Goal: Task Accomplishment & Management: Manage account settings

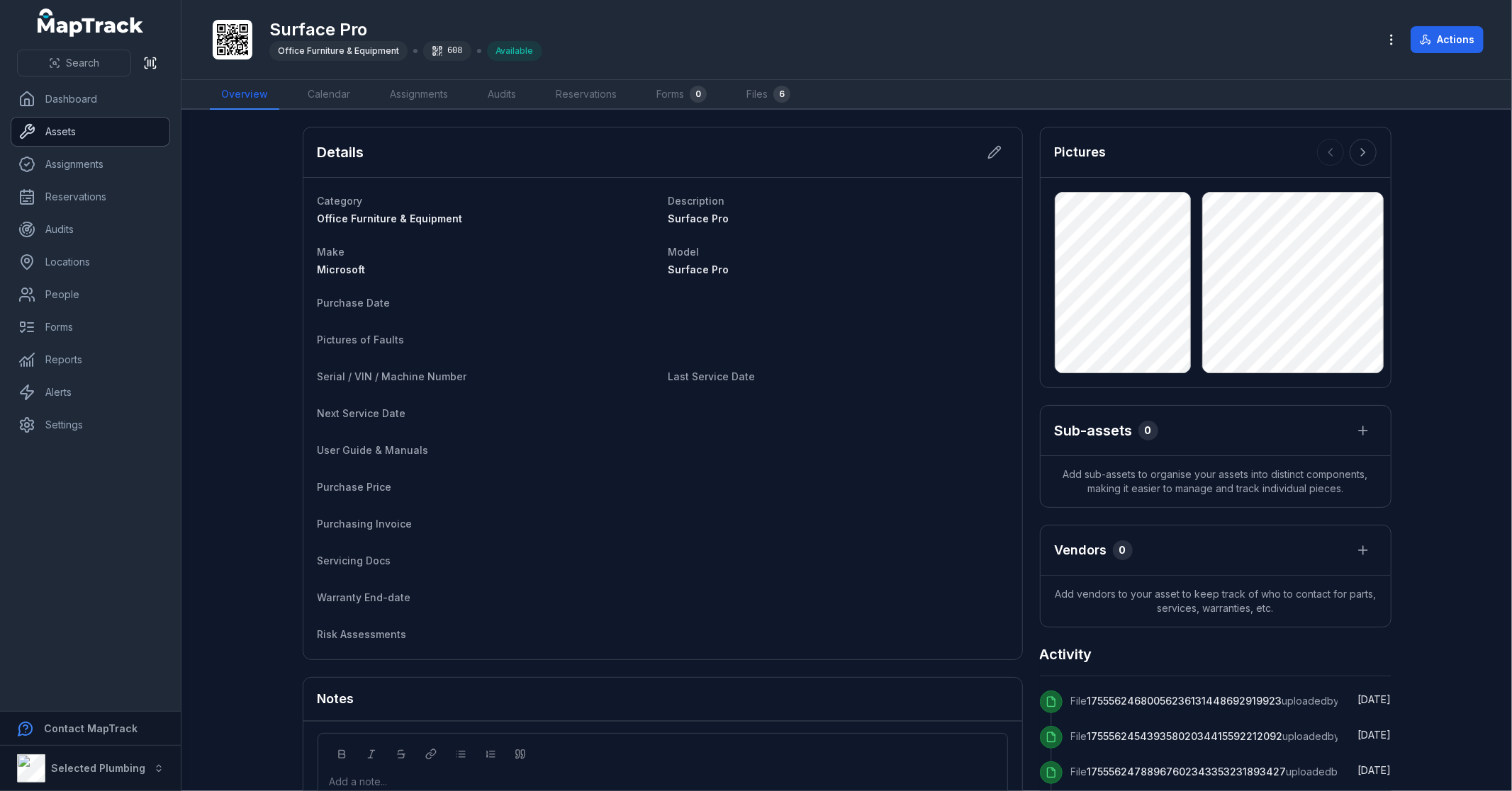
click at [89, 136] on link "Assets" at bounding box center [90, 131] width 158 height 28
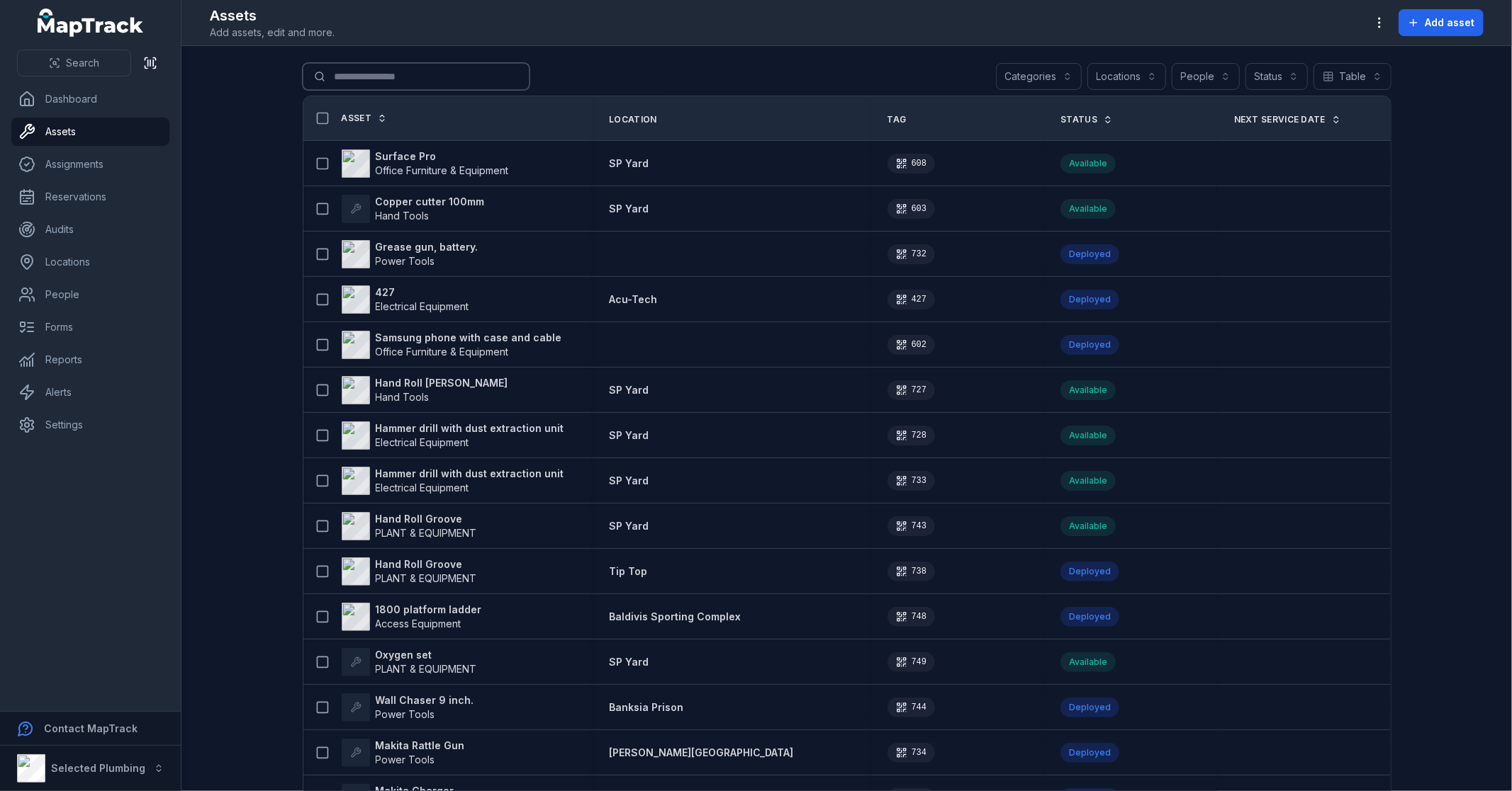
click at [426, 81] on input "Search for assets" at bounding box center [416, 76] width 227 height 27
type input "*******"
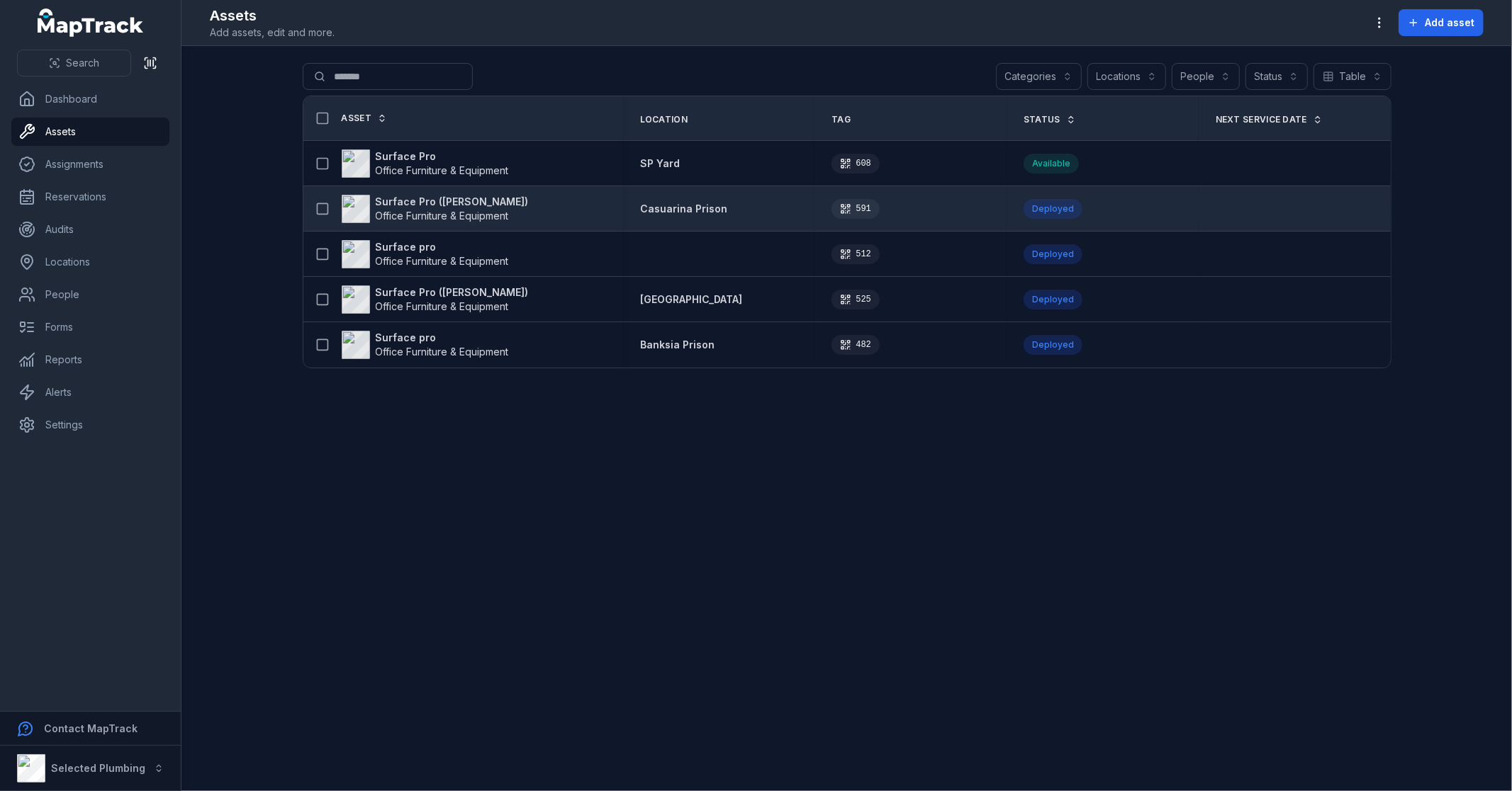
click at [424, 197] on strong "Surface Pro ([PERSON_NAME])" at bounding box center [452, 202] width 153 height 14
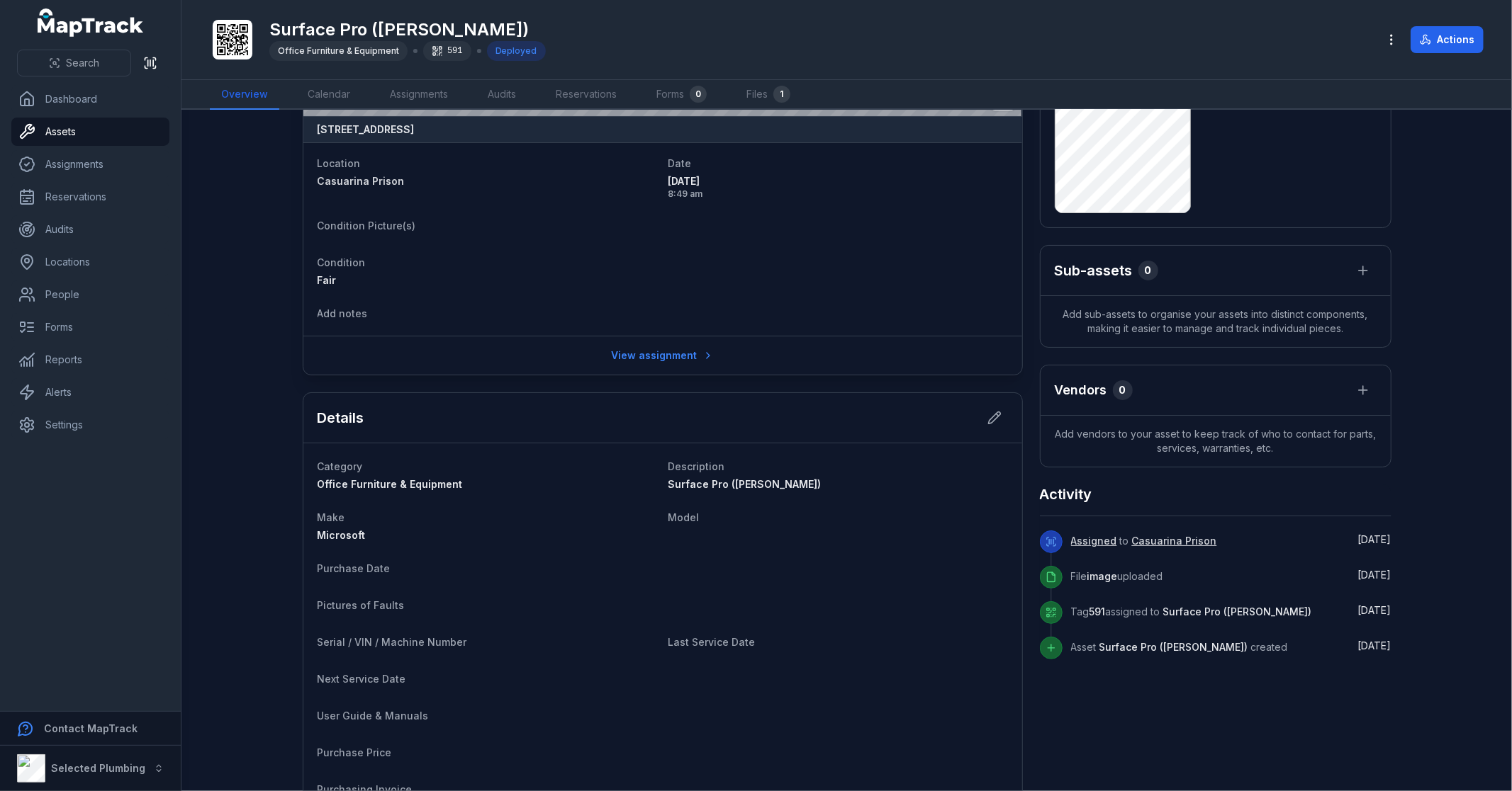
scroll to position [78, 0]
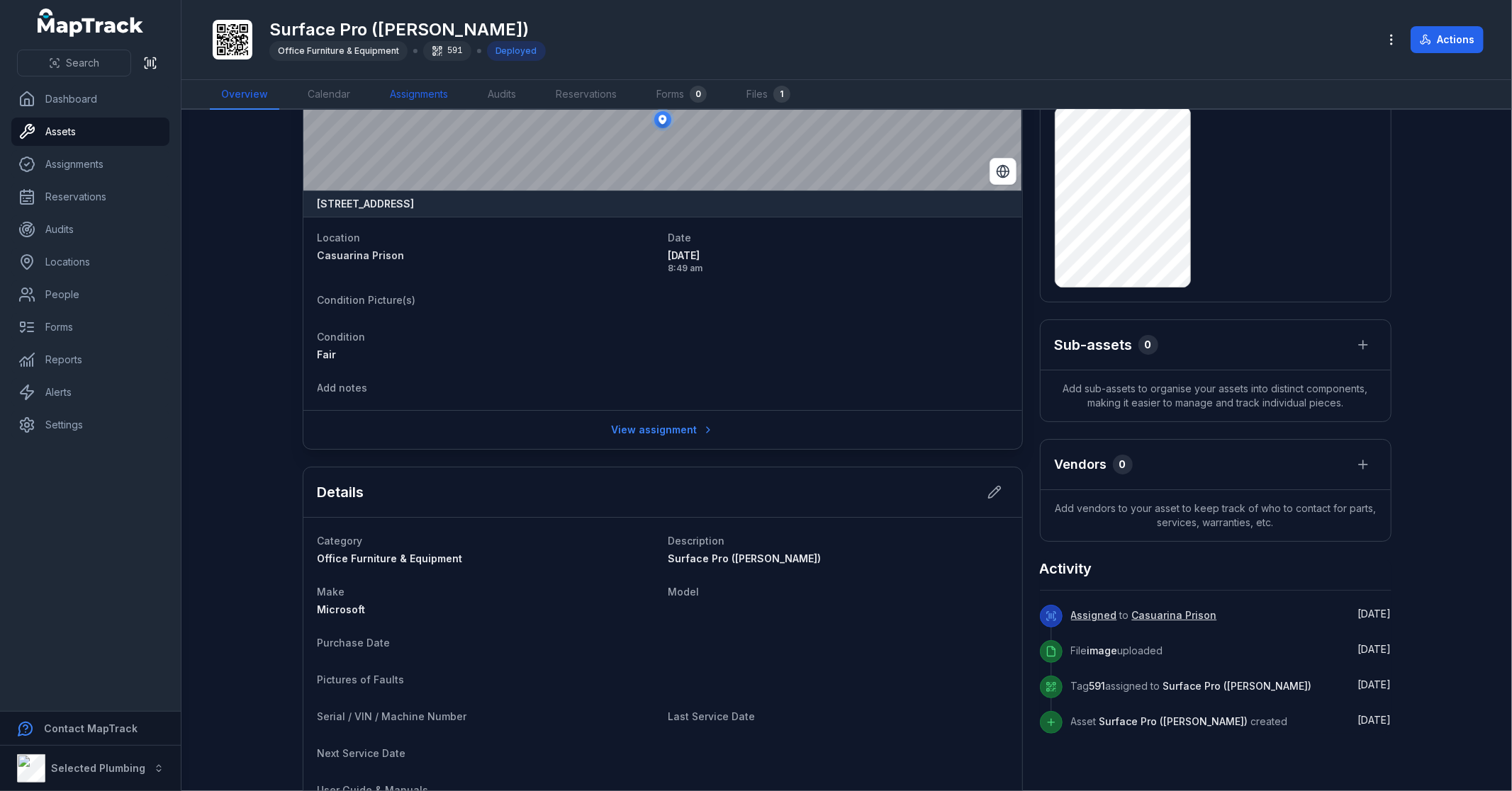
click at [421, 88] on link "Assignments" at bounding box center [419, 94] width 81 height 30
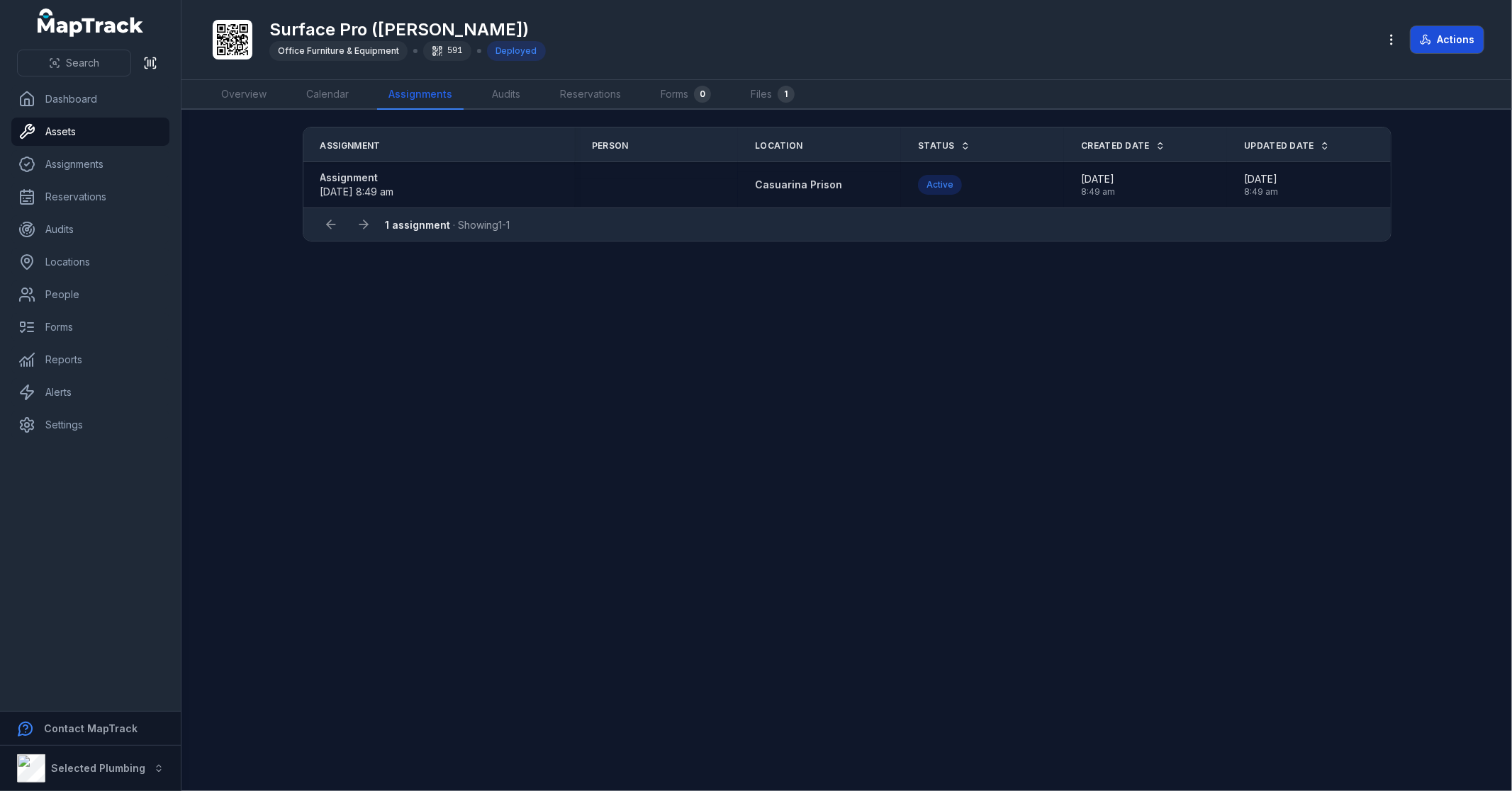
click at [1434, 33] on button "Actions" at bounding box center [1447, 39] width 73 height 27
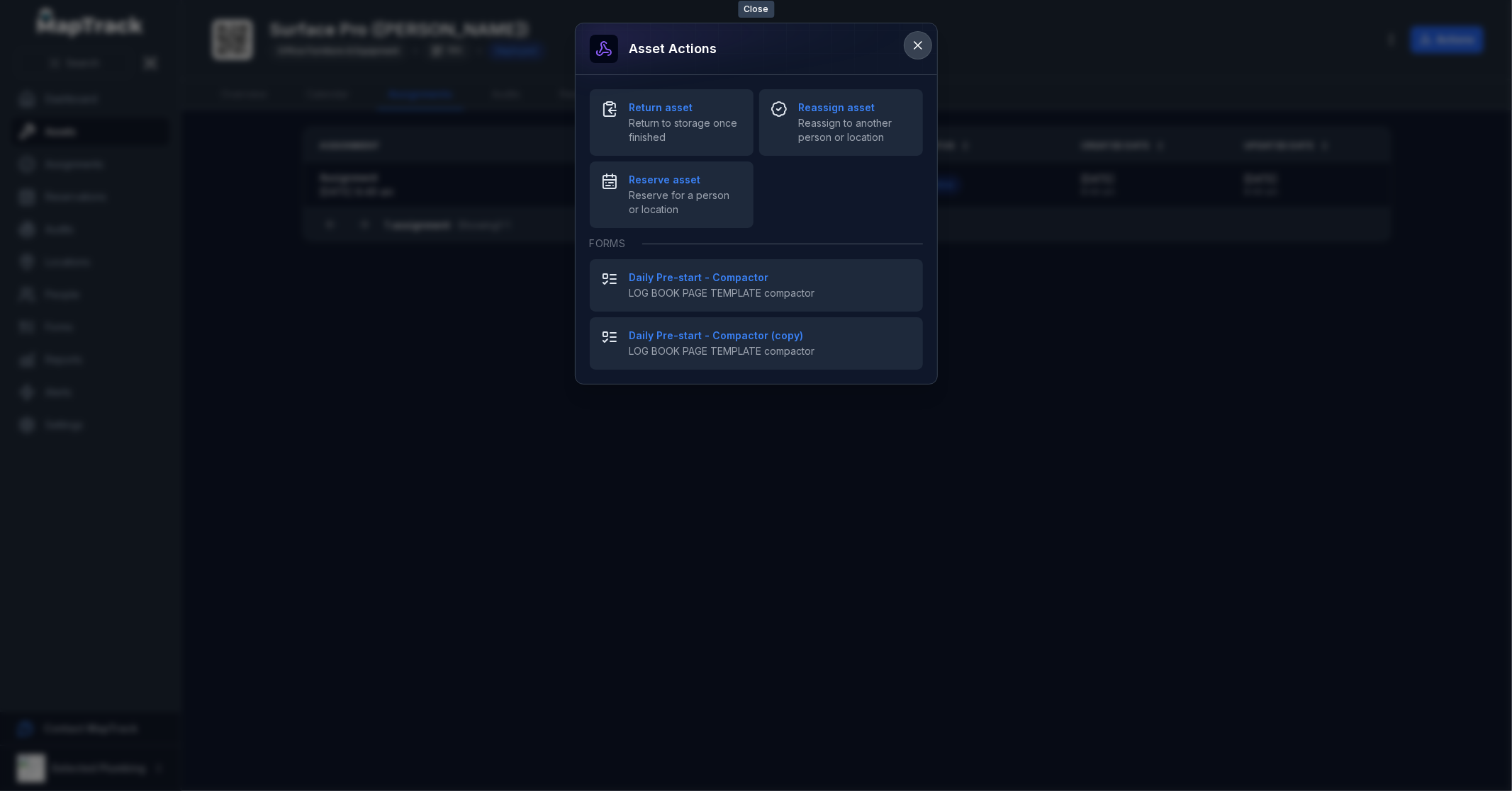
click at [912, 44] on icon at bounding box center [918, 45] width 14 height 14
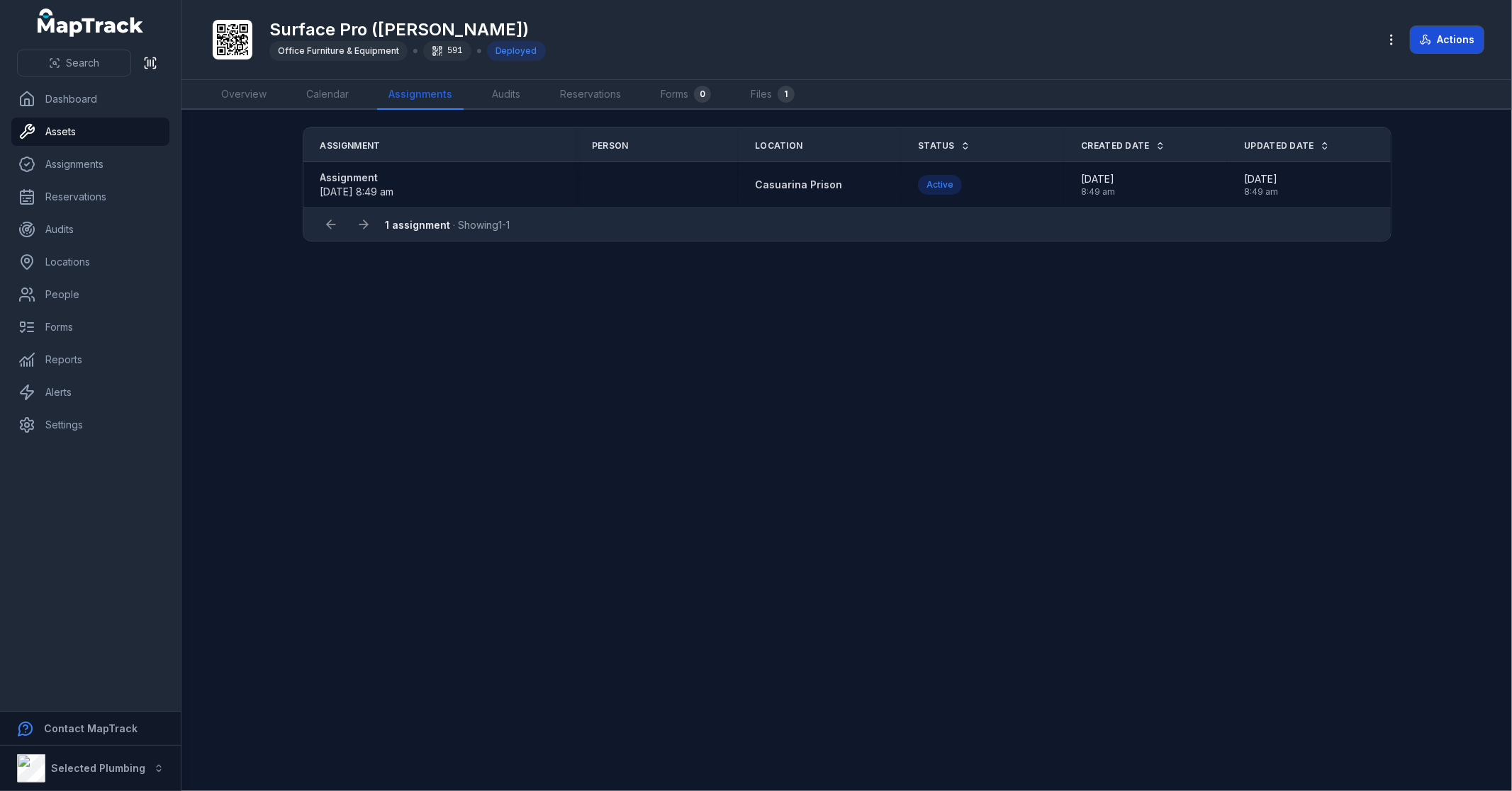
click at [1462, 46] on button "Actions" at bounding box center [1447, 39] width 73 height 27
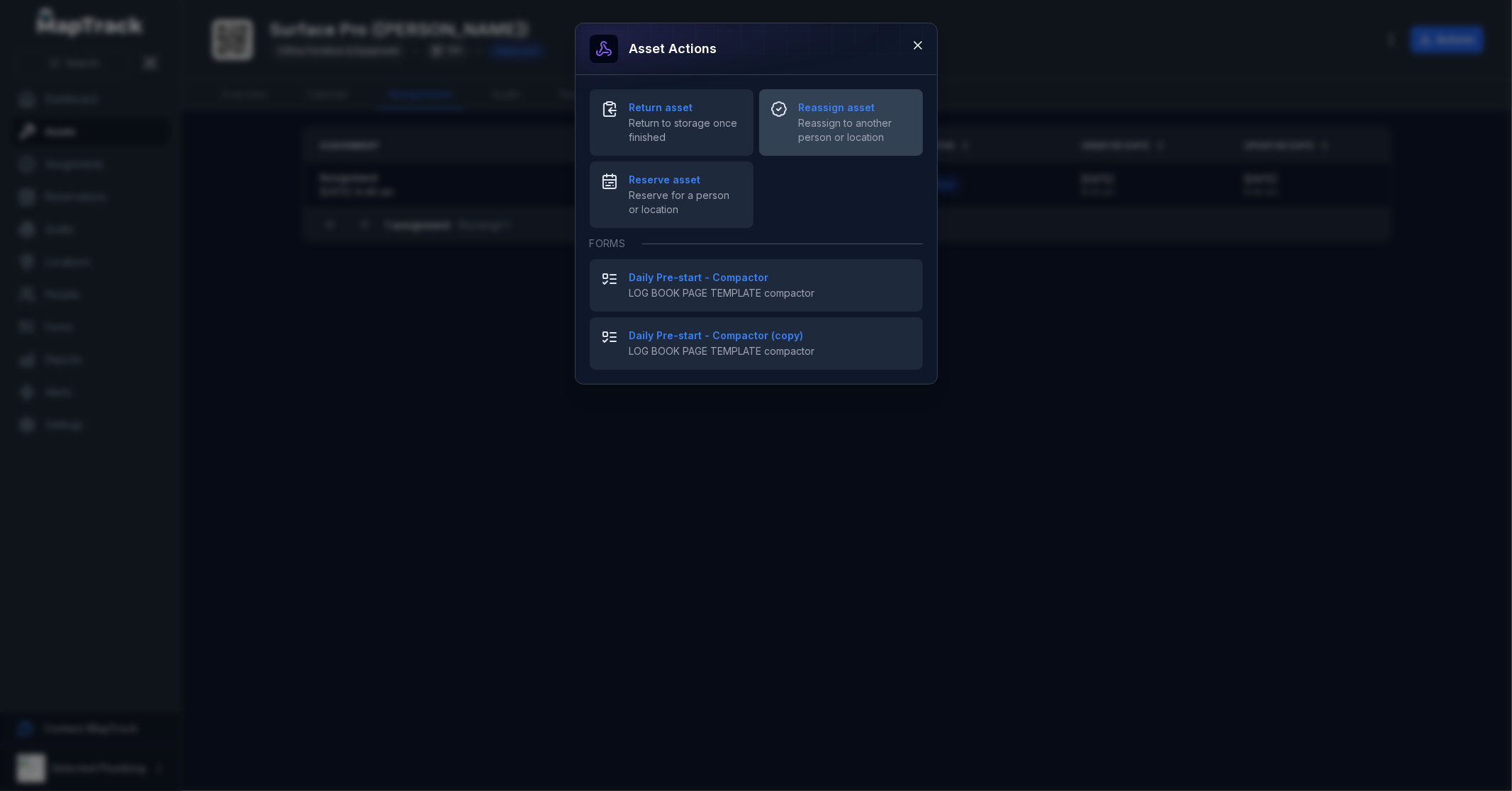
click at [833, 129] on span "Reassign to another person or location" at bounding box center [855, 130] width 113 height 28
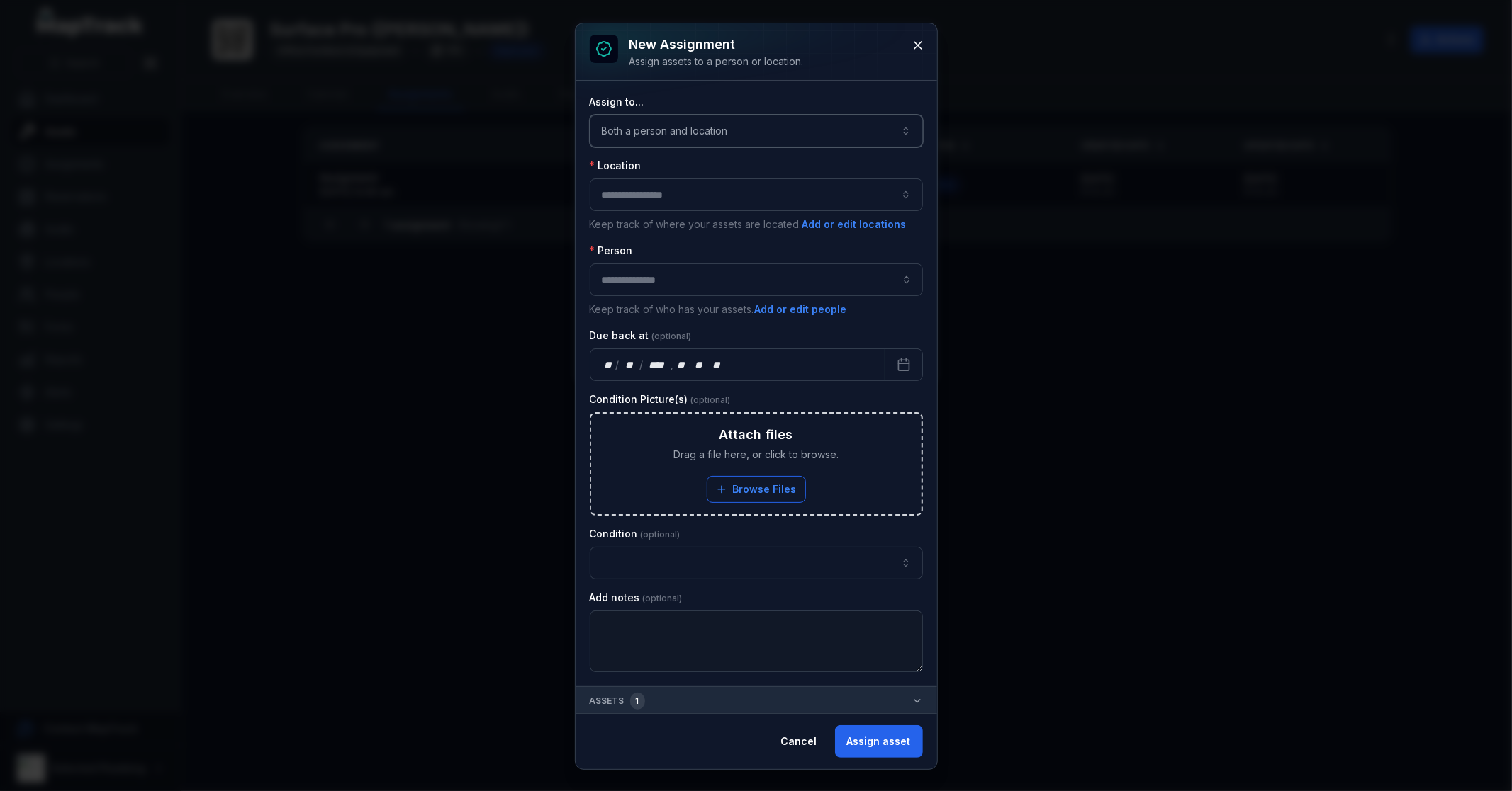
click at [679, 129] on button "Both a person and location ****" at bounding box center [756, 131] width 333 height 33
click at [647, 199] on span "A person" at bounding box center [626, 196] width 43 height 14
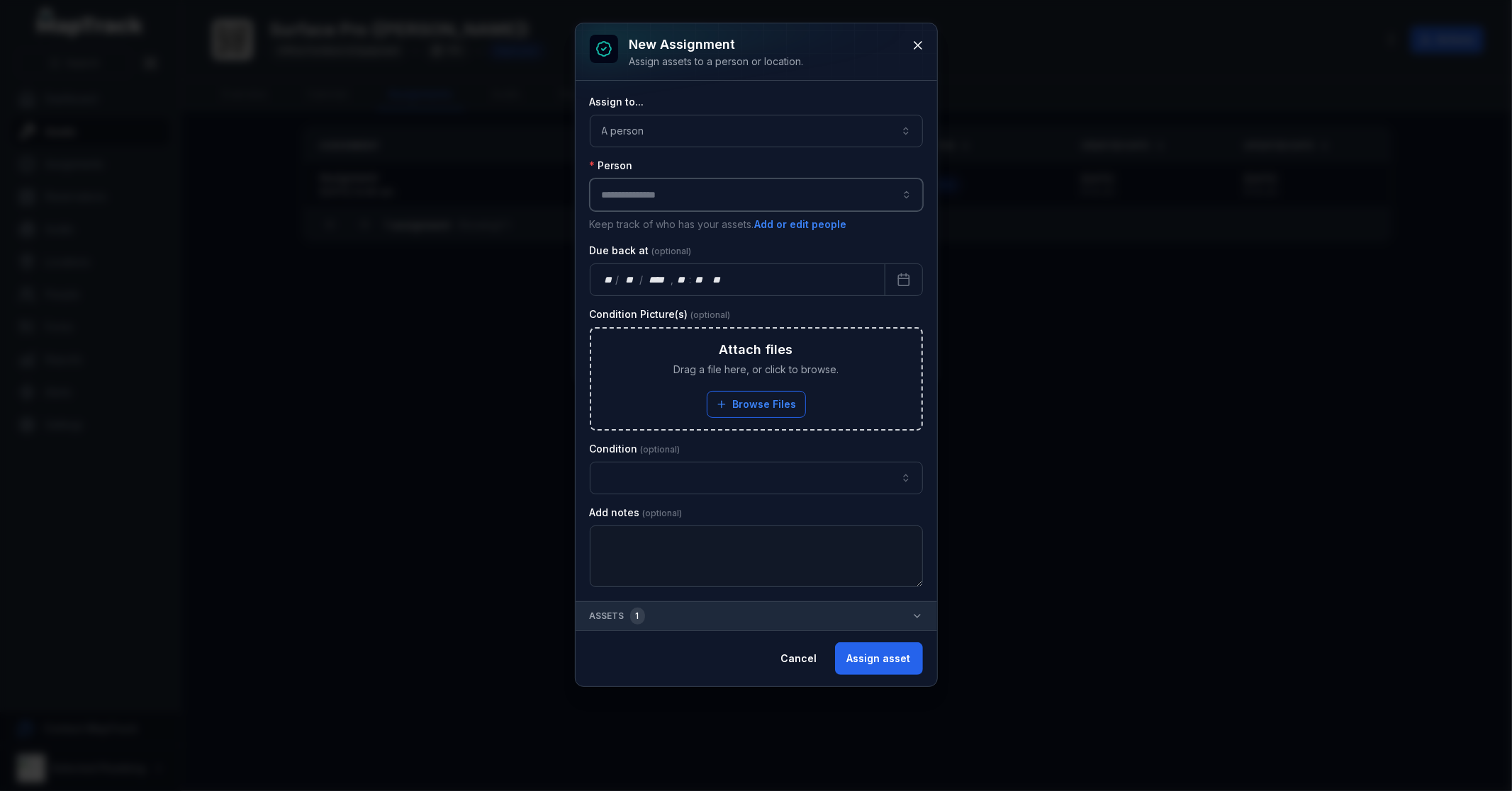
click at [667, 186] on input "assignment-add:person-label" at bounding box center [756, 194] width 333 height 33
click at [672, 232] on div "[PERSON_NAME]" at bounding box center [756, 233] width 303 height 14
type input "**********"
click at [655, 477] on button "button" at bounding box center [756, 478] width 333 height 33
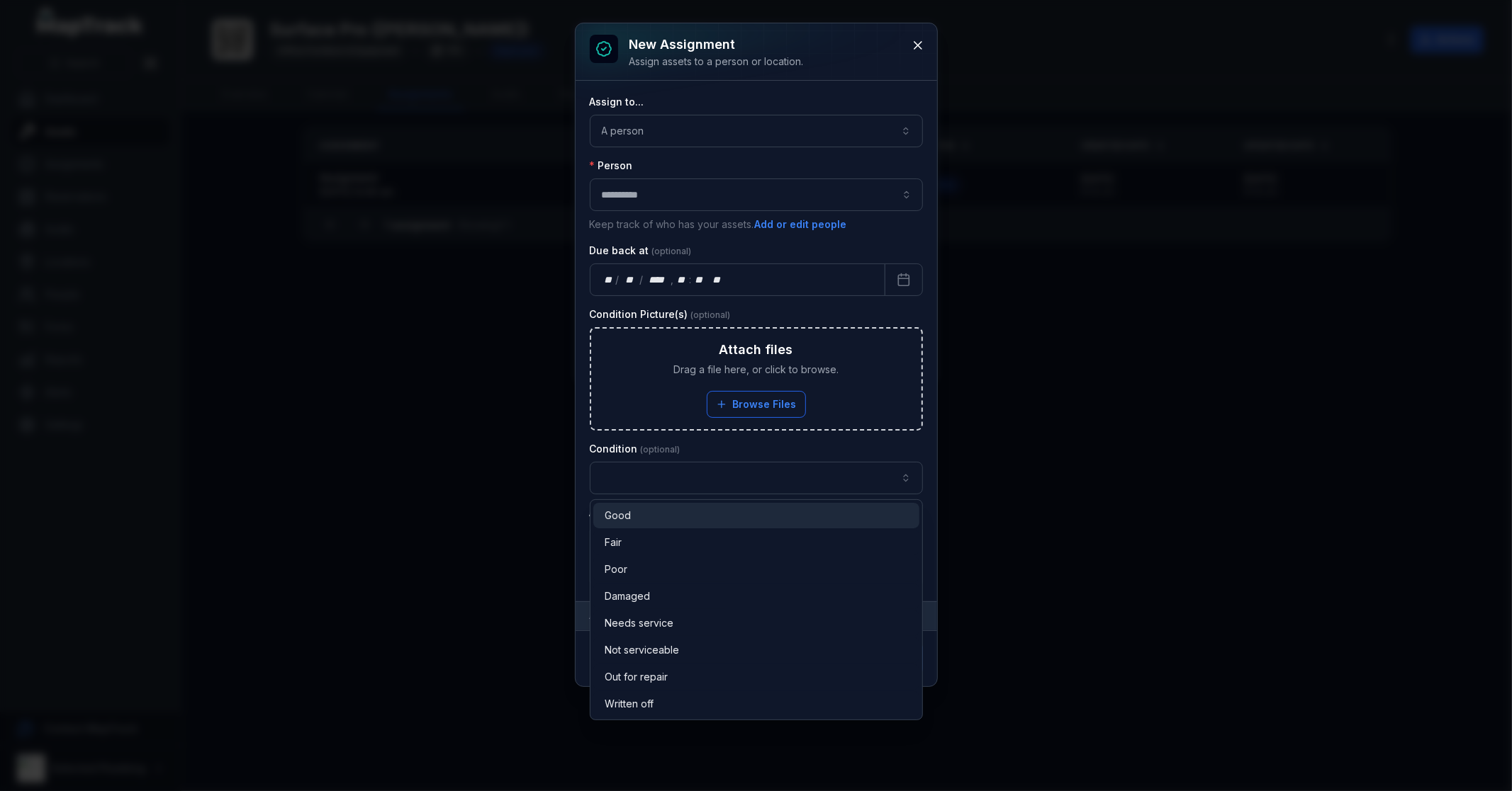
click at [644, 515] on div "Good" at bounding box center [756, 515] width 303 height 14
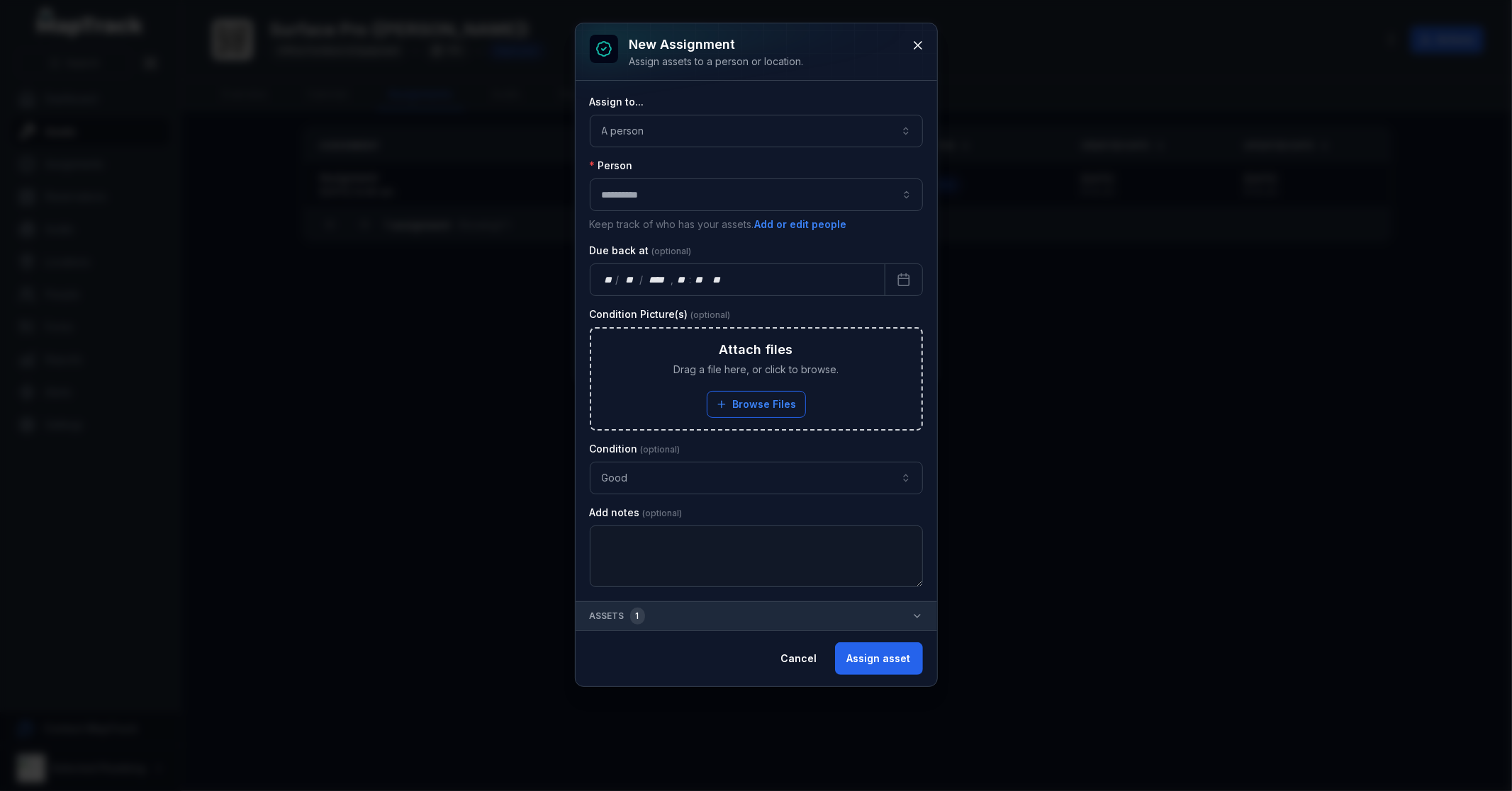
click at [918, 617] on icon "button" at bounding box center [917, 616] width 11 height 11
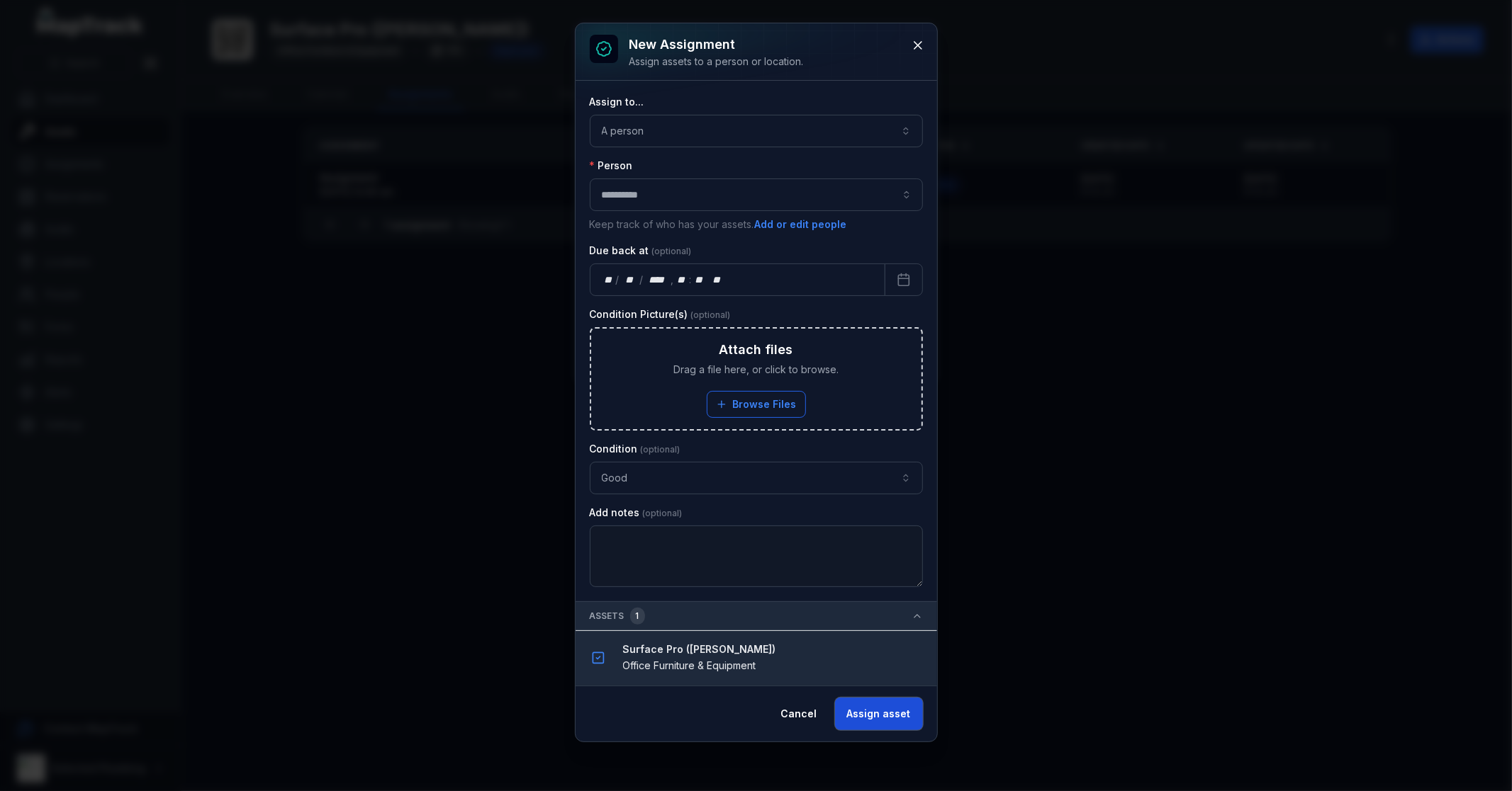
click at [884, 716] on button "Assign asset" at bounding box center [878, 714] width 88 height 33
